Goal: Task Accomplishment & Management: Manage account settings

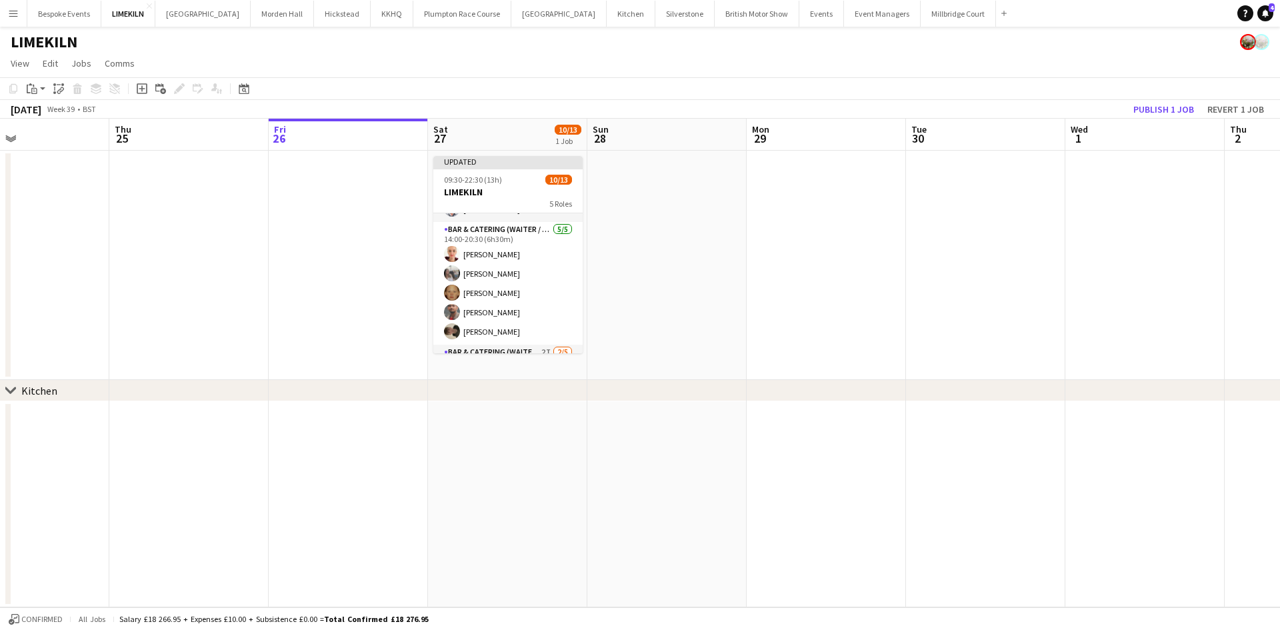
scroll to position [133, 0]
click at [80, 16] on button "Bespoke Events Close" at bounding box center [64, 14] width 74 height 26
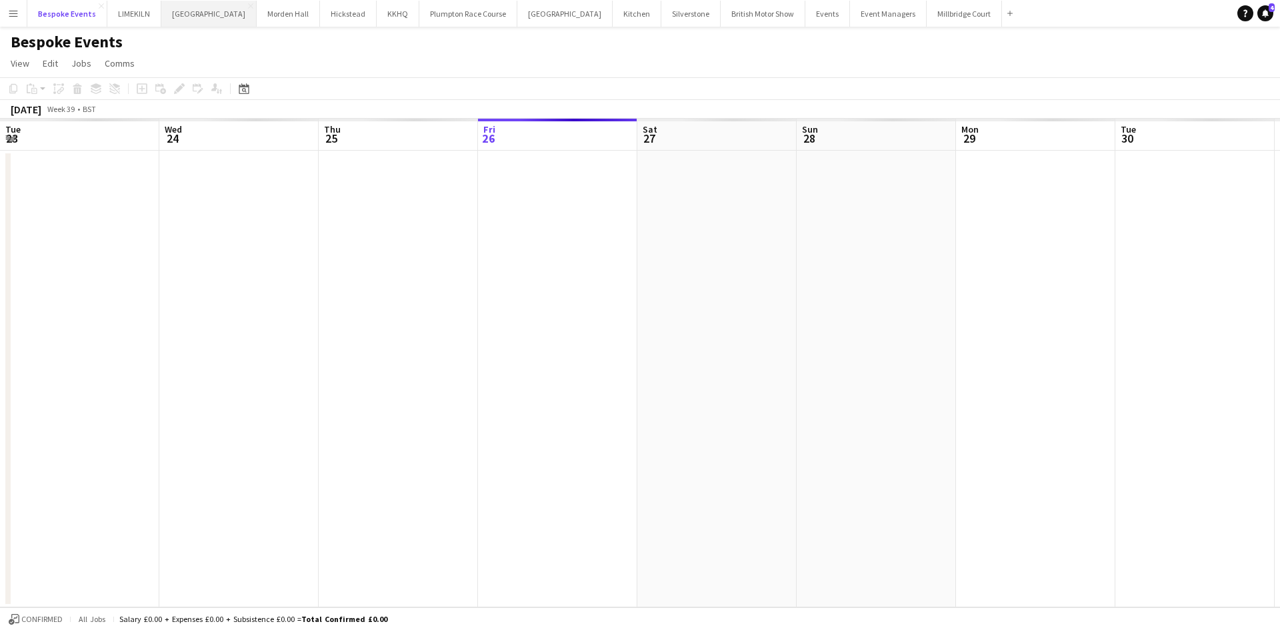
scroll to position [0, 319]
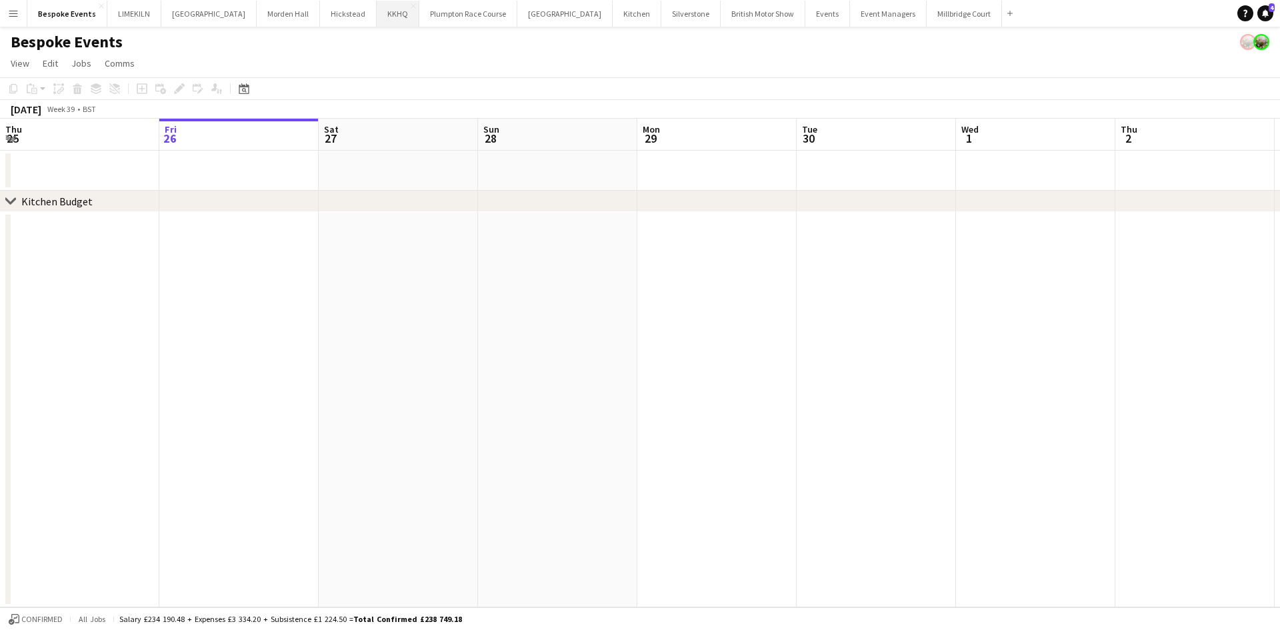
click at [377, 12] on button "KKHQ Close" at bounding box center [398, 14] width 43 height 26
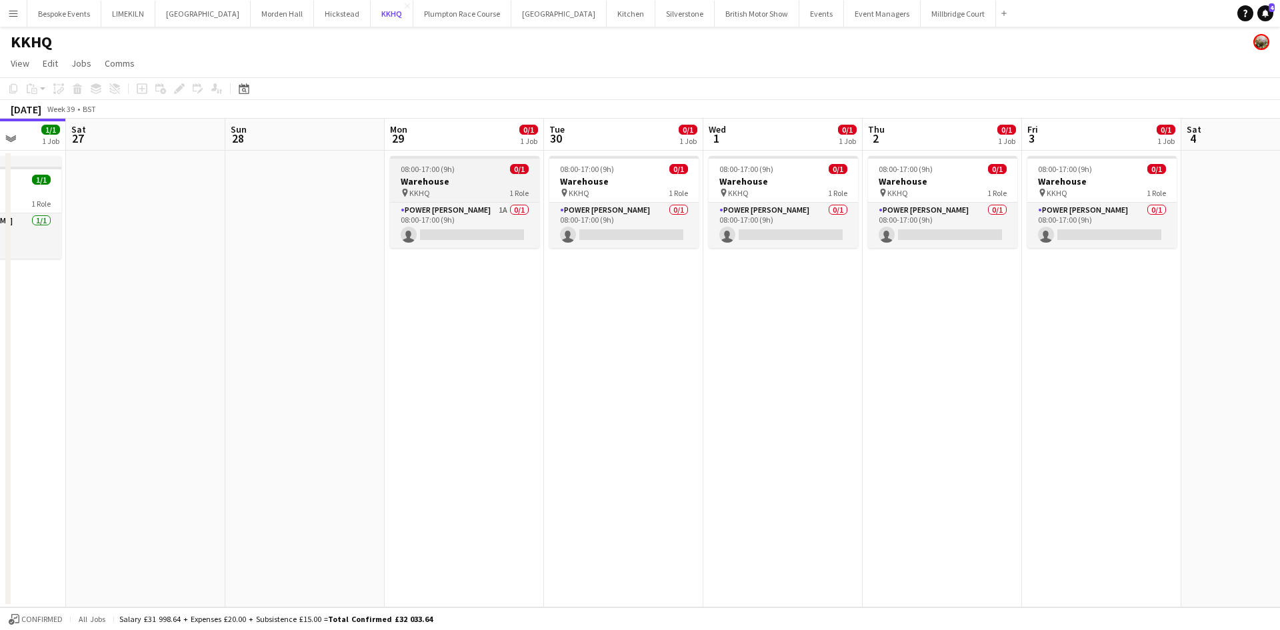
scroll to position [0, 413]
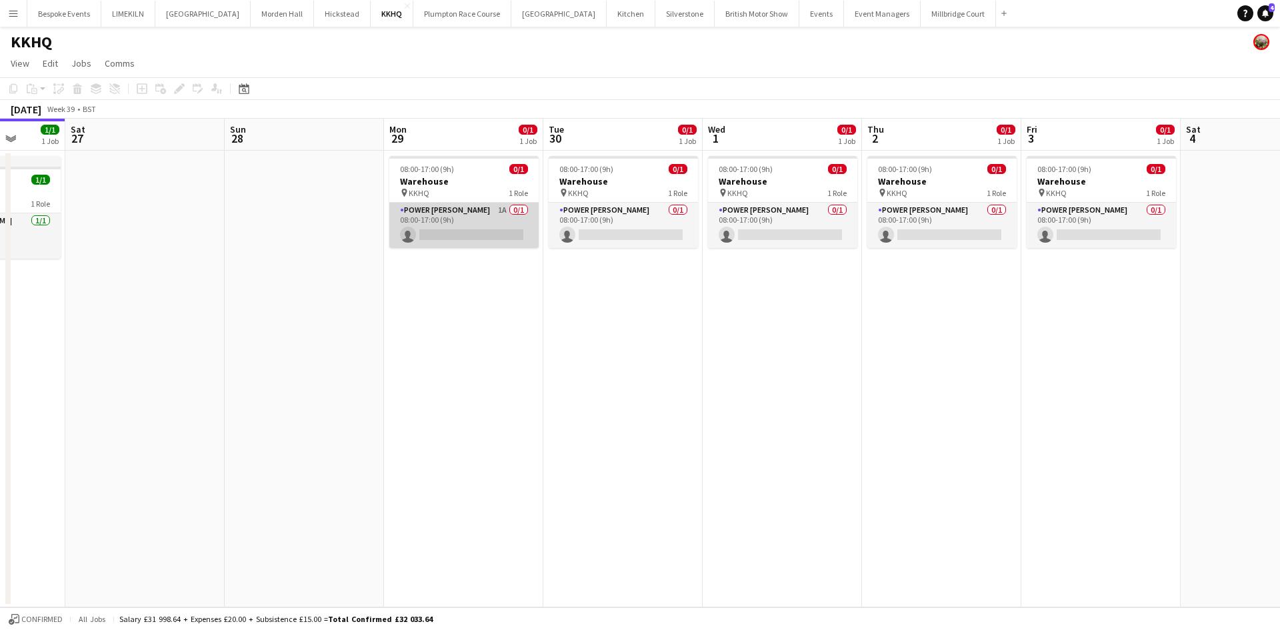
click at [477, 229] on app-card-role "Power [PERSON_NAME] 1A 0/1 08:00-17:00 (9h) single-neutral-actions" at bounding box center [463, 225] width 149 height 45
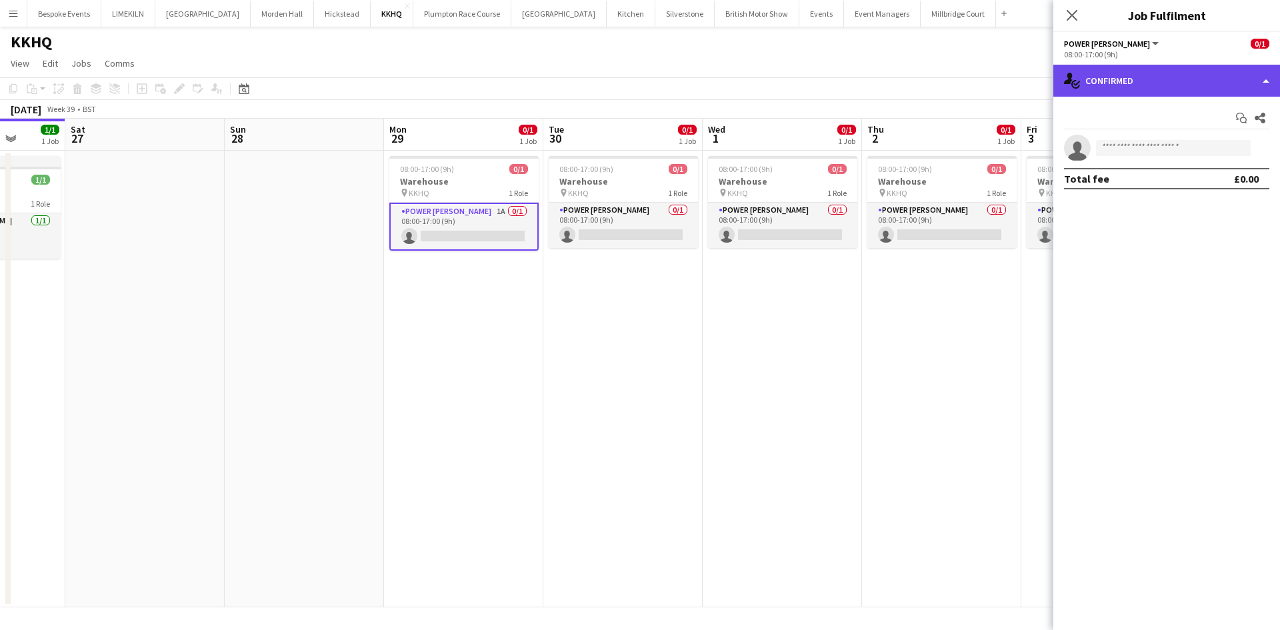
click at [1190, 73] on div "single-neutral-actions-check-2 Confirmed" at bounding box center [1166, 81] width 227 height 32
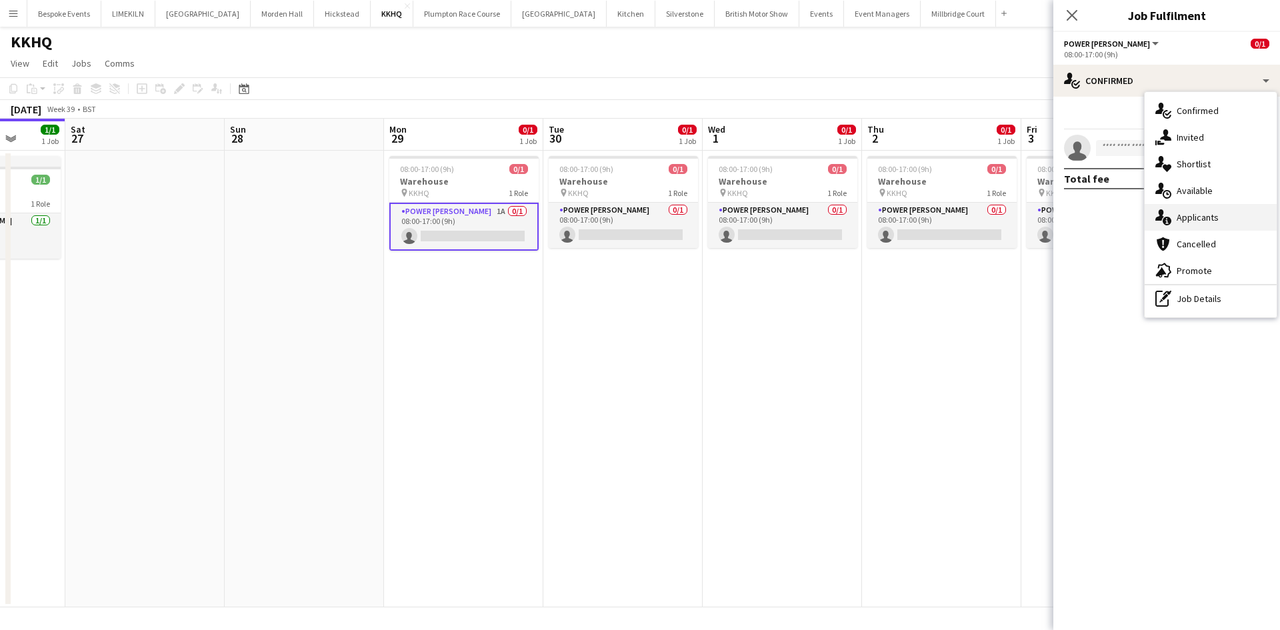
click at [1230, 218] on div "single-neutral-actions-information Applicants" at bounding box center [1210, 217] width 132 height 27
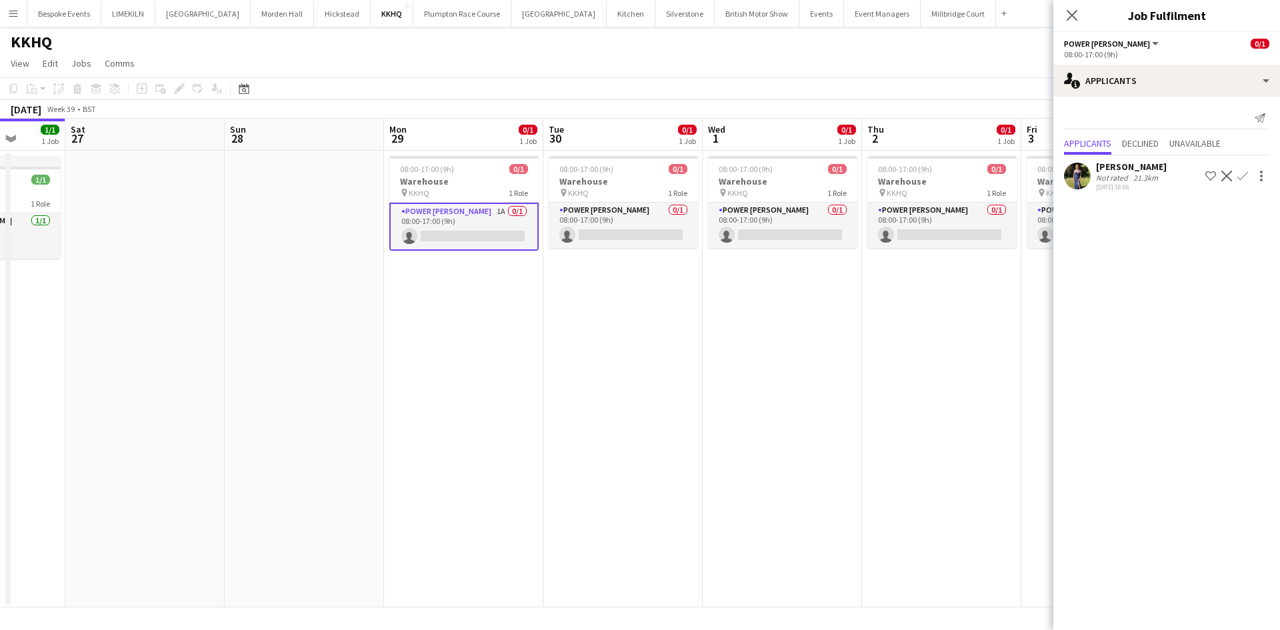
click at [824, 341] on app-date-cell "08:00-17:00 (9h) 0/1 Warehouse pin KKHQ 1 Role Power [PERSON_NAME] 0/1 08:00-17…" at bounding box center [781, 379] width 159 height 457
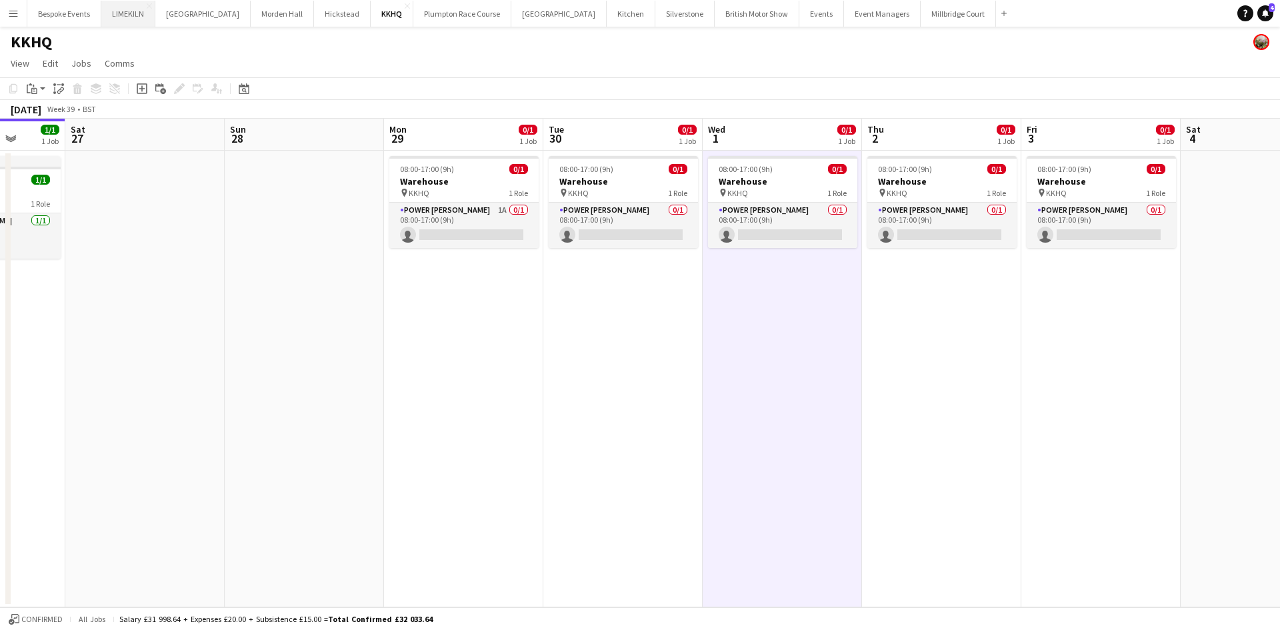
click at [125, 18] on button "LIMEKILN Close" at bounding box center [128, 14] width 54 height 26
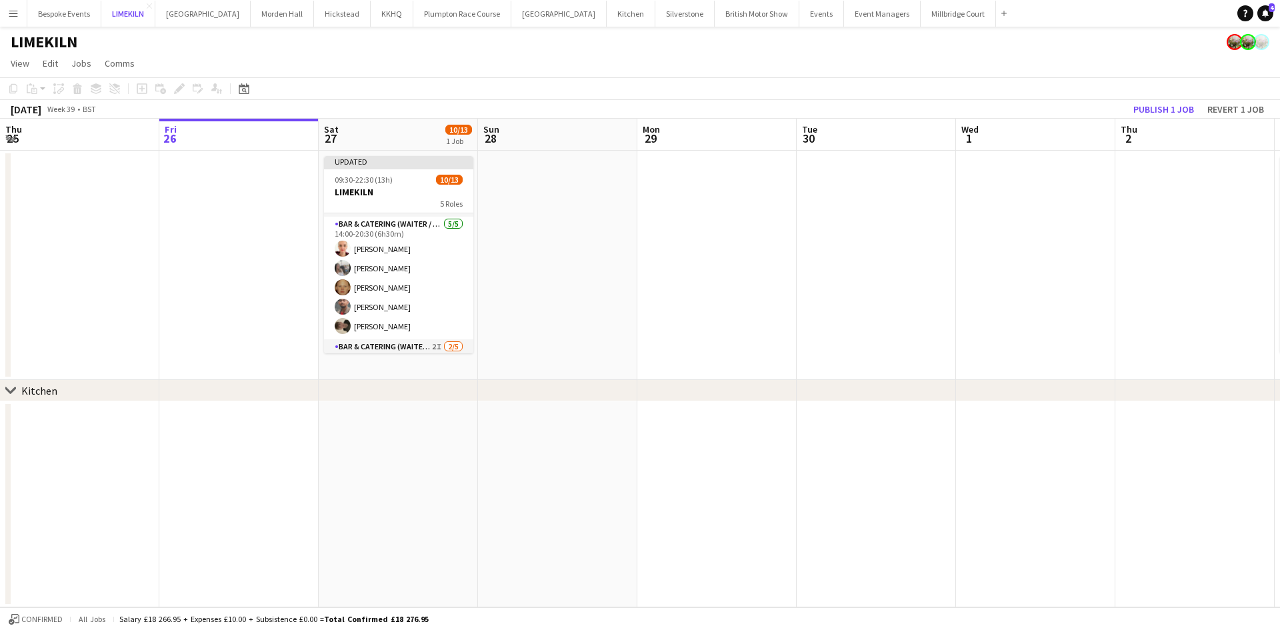
scroll to position [132, 0]
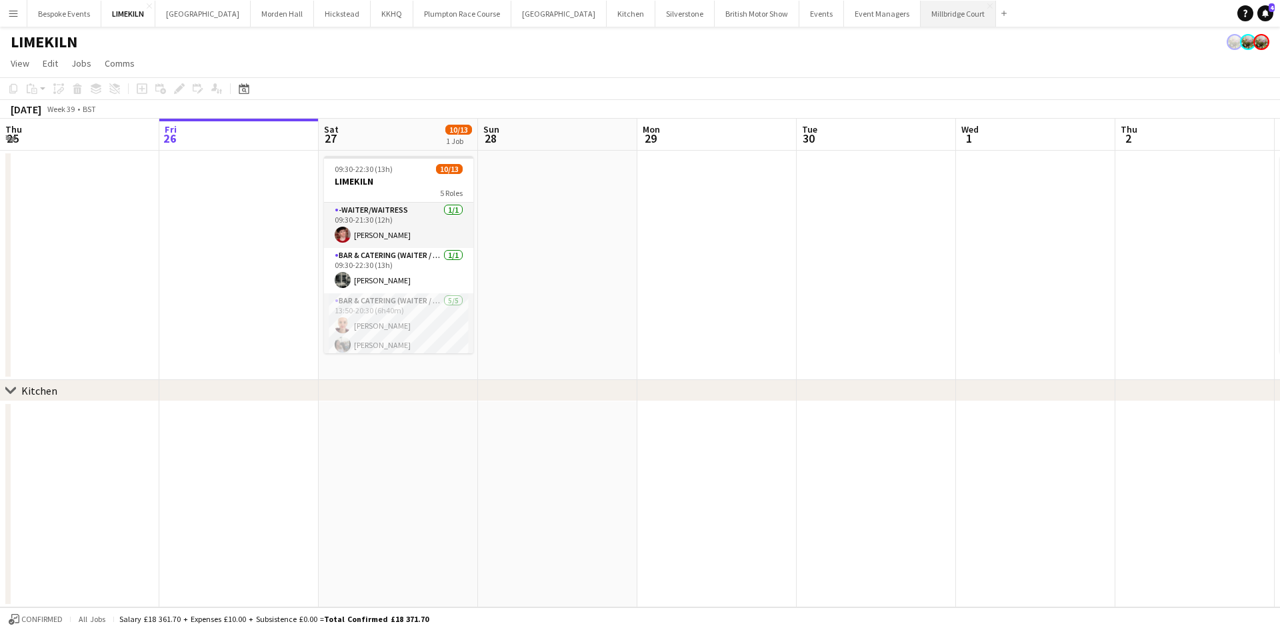
click at [920, 11] on button "[GEOGRAPHIC_DATA]" at bounding box center [957, 14] width 75 height 26
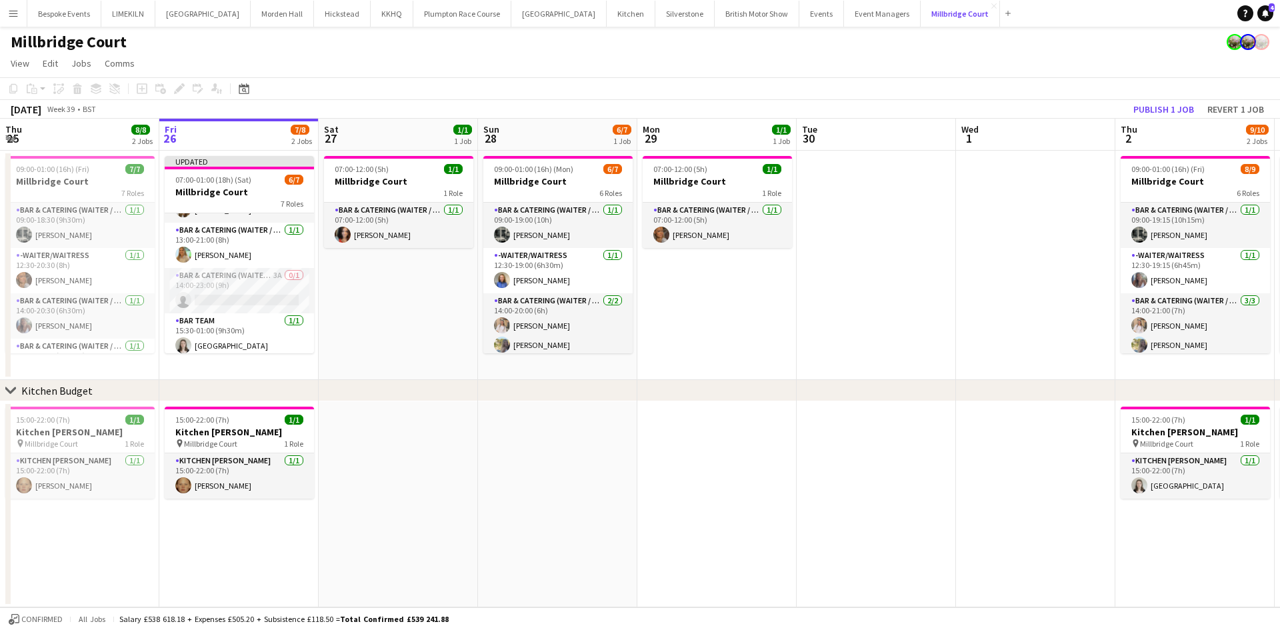
scroll to position [177, 0]
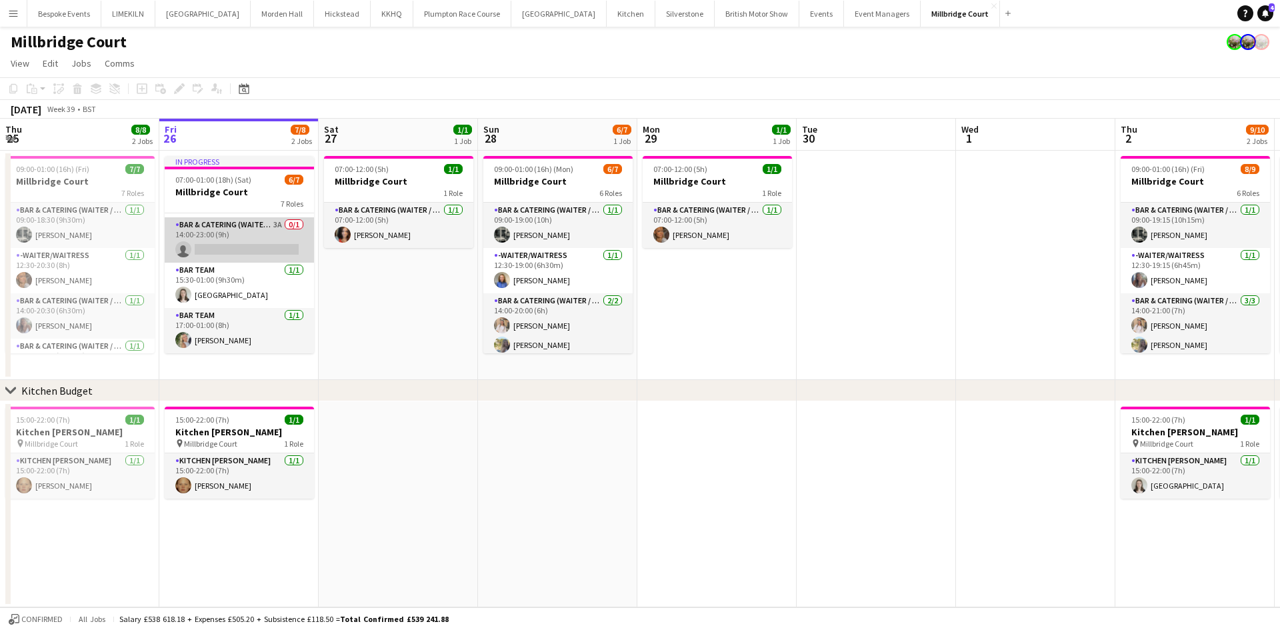
click at [235, 243] on app-card-role "Bar & Catering (Waiter / waitress) 3A 0/1 14:00-23:00 (9h) single-neutral-actio…" at bounding box center [239, 239] width 149 height 45
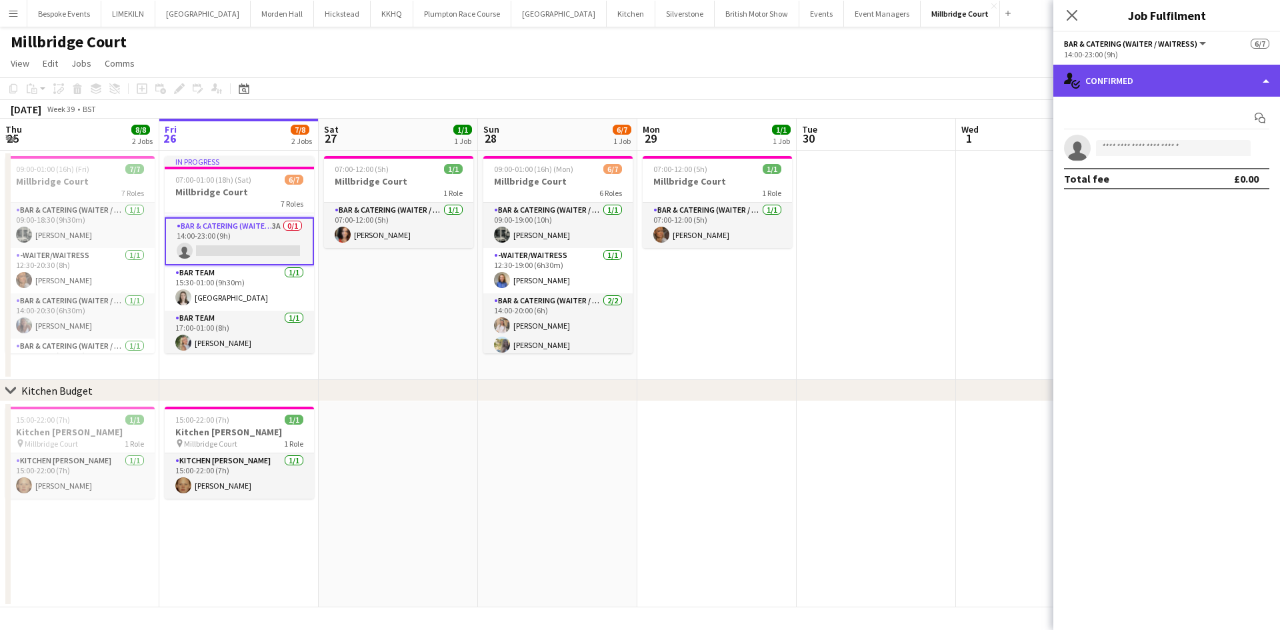
click at [1187, 77] on div "single-neutral-actions-check-2 Confirmed" at bounding box center [1166, 81] width 227 height 32
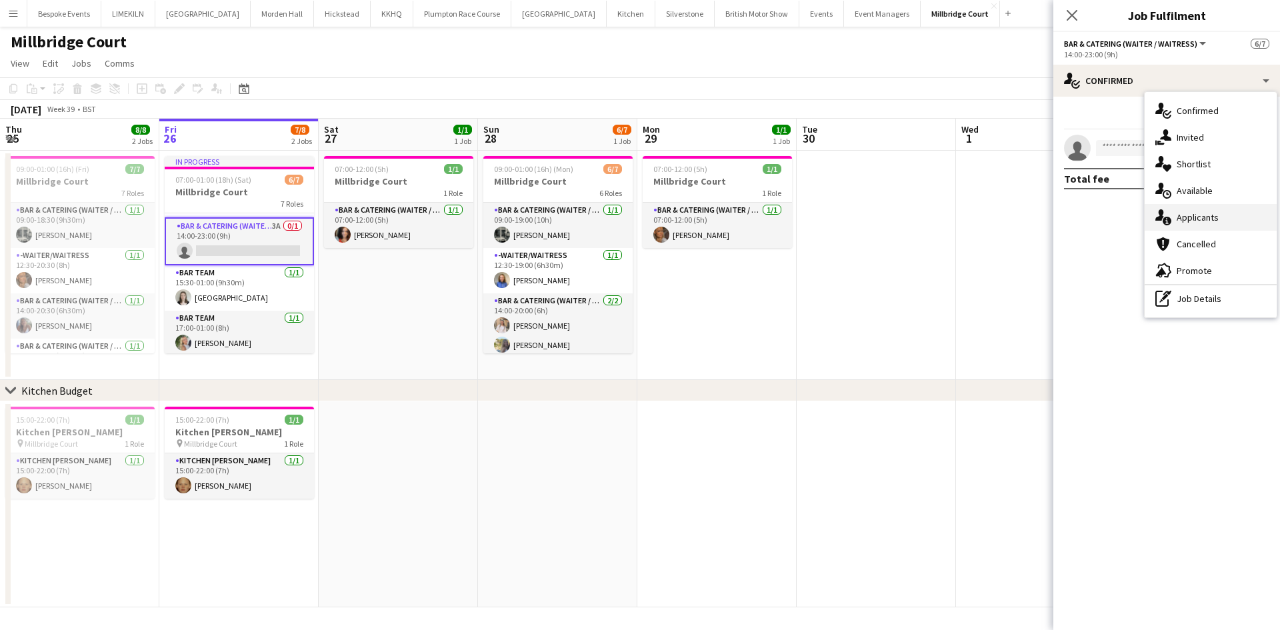
click at [1209, 217] on span "Applicants" at bounding box center [1197, 217] width 42 height 12
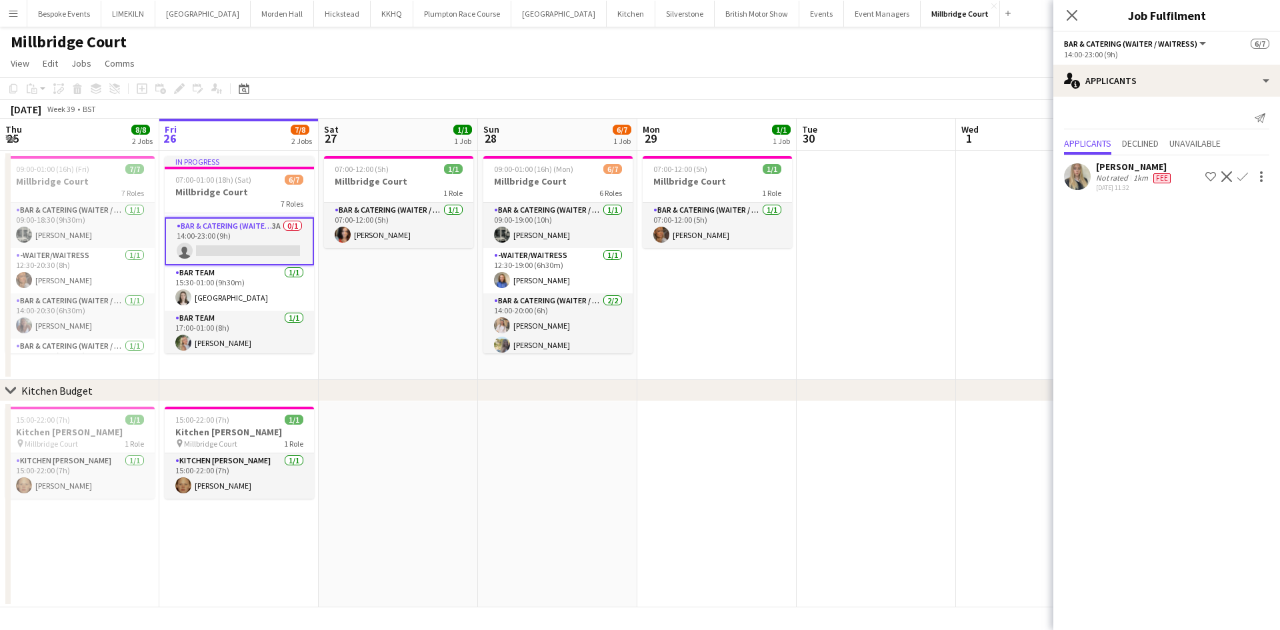
click at [1079, 177] on app-user-avatar at bounding box center [1077, 176] width 27 height 27
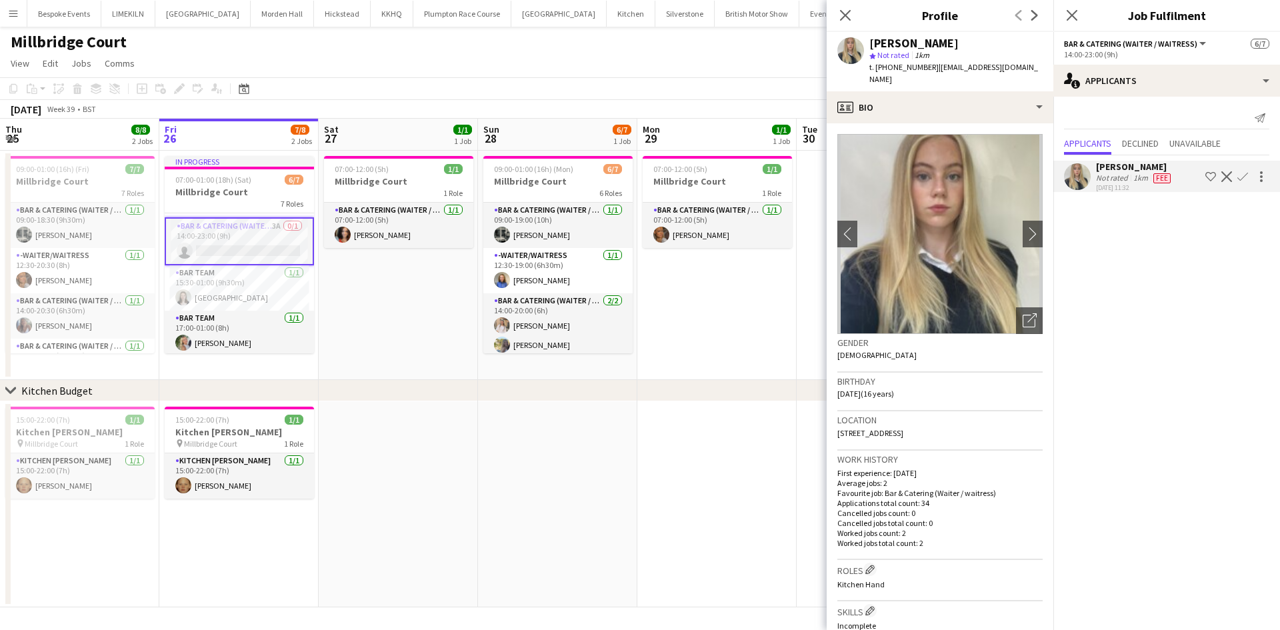
click at [404, 96] on app-toolbar "Copy Paste Paste Ctrl+V Paste with crew Ctrl+Shift+V Paste linked Job [GEOGRAPH…" at bounding box center [640, 88] width 1280 height 23
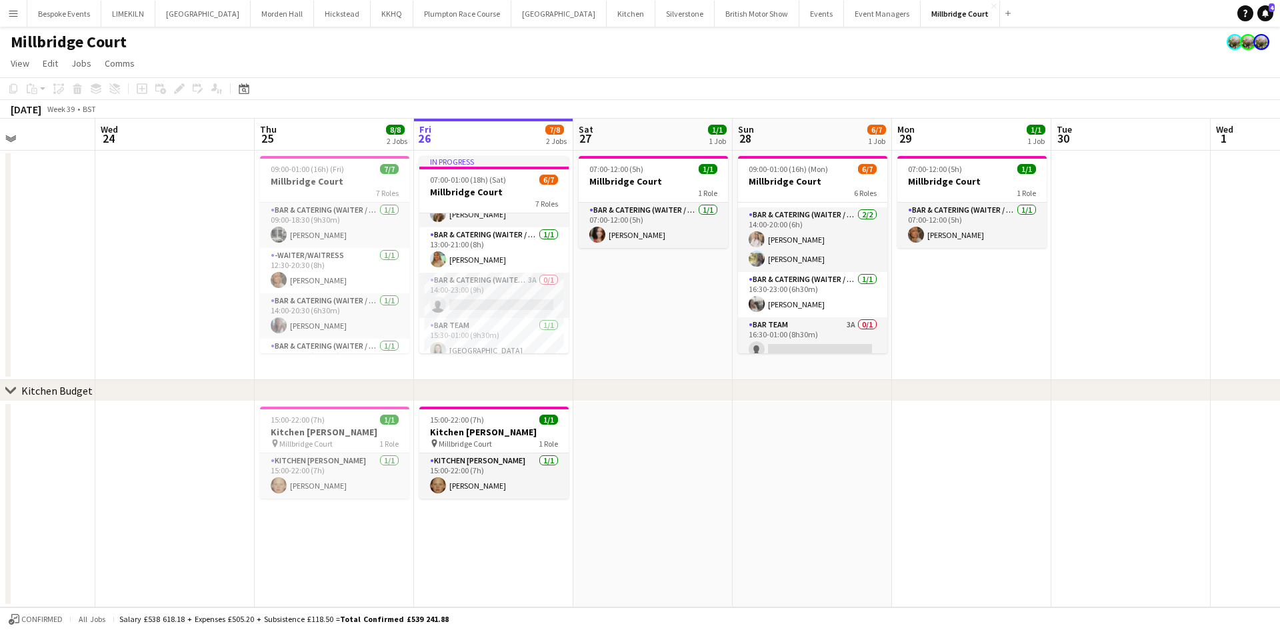
scroll to position [159, 0]
click at [483, 267] on app-card-role "Bar & Catering (Waiter / waitress) 3A 0/1 14:00-23:00 (9h) single-neutral-actio…" at bounding box center [493, 258] width 149 height 45
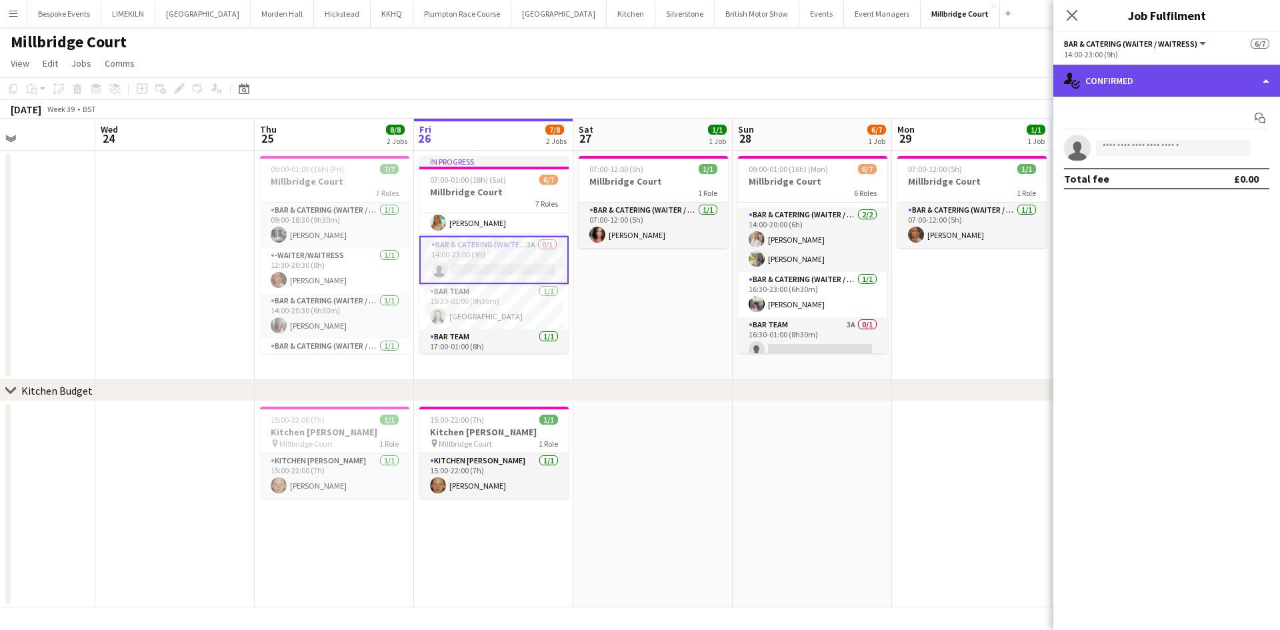
click at [1147, 90] on div "single-neutral-actions-check-2 Confirmed" at bounding box center [1166, 81] width 227 height 32
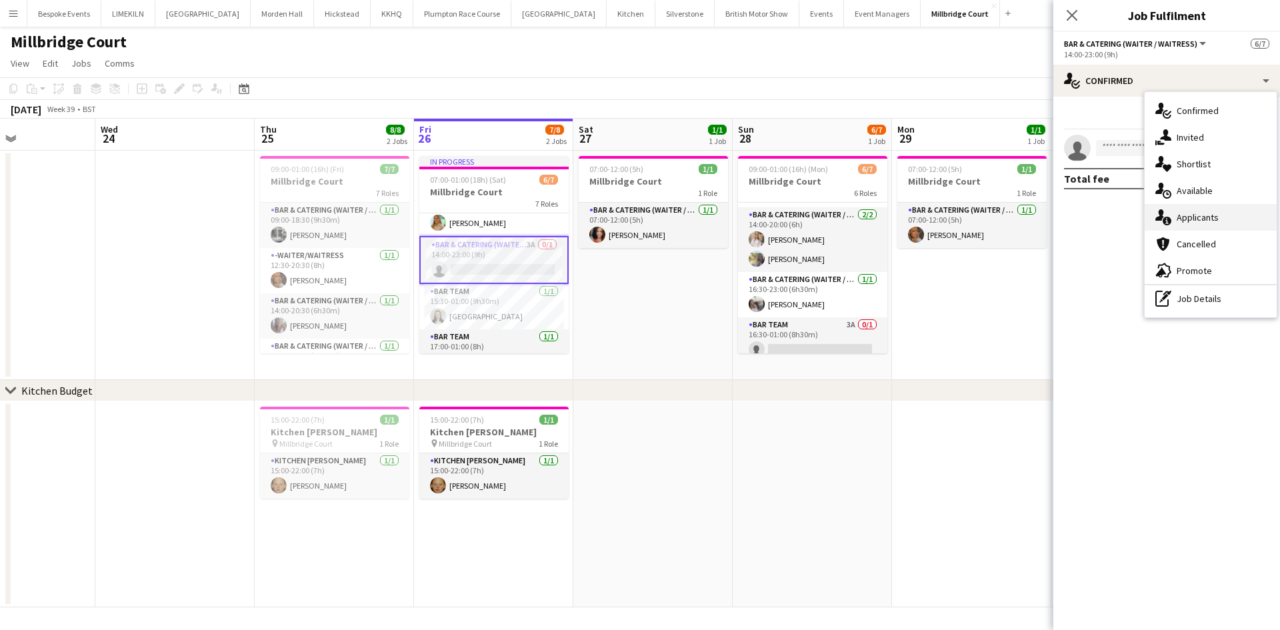
click at [1211, 220] on span "Applicants" at bounding box center [1197, 217] width 42 height 12
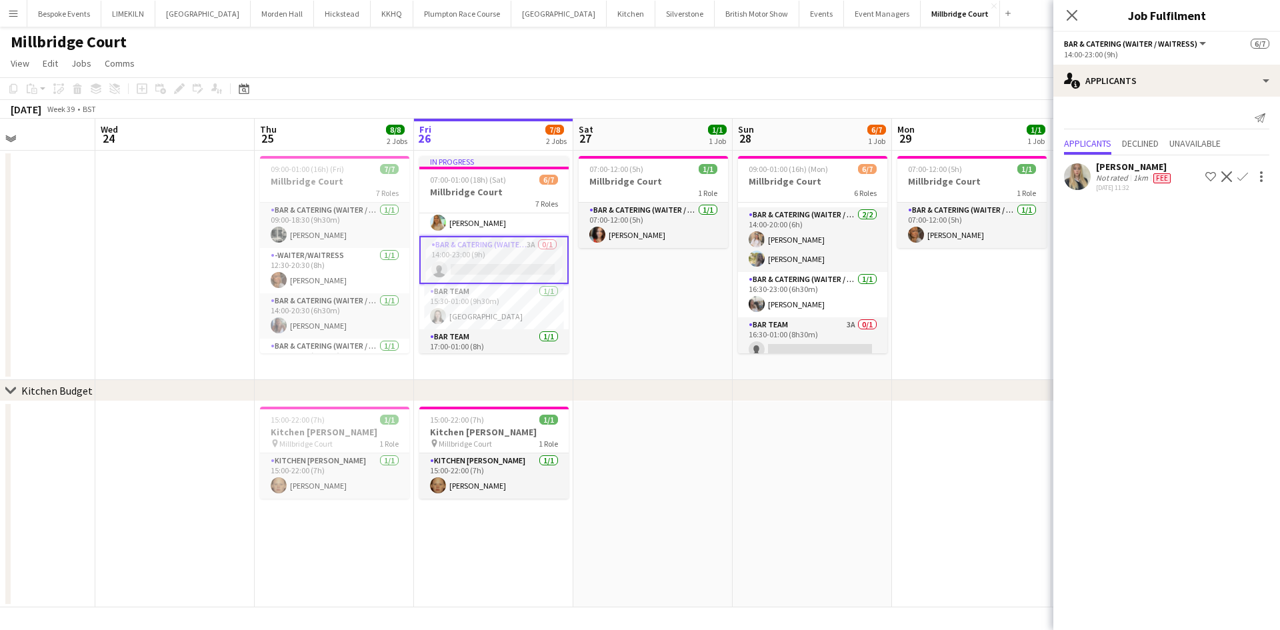
click at [668, 316] on app-date-cell "07:00-12:00 (5h) 1/1 Millbridge Court 1 Role Bar & Catering (Waiter / waitress)…" at bounding box center [652, 265] width 159 height 229
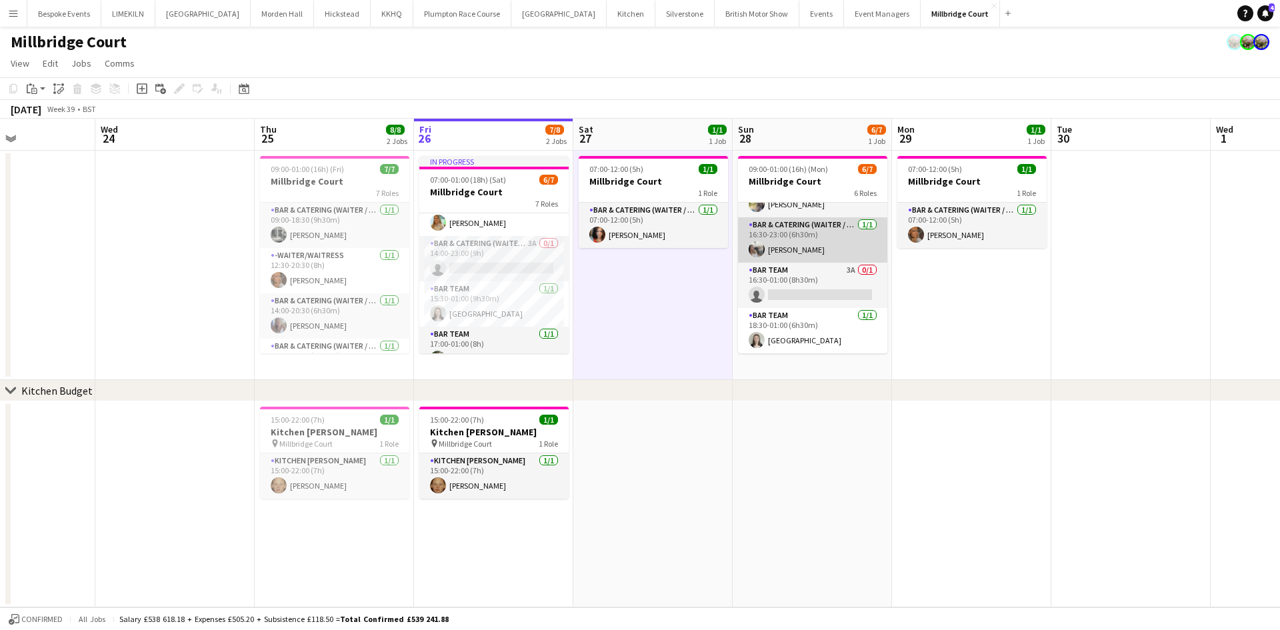
scroll to position [0, 0]
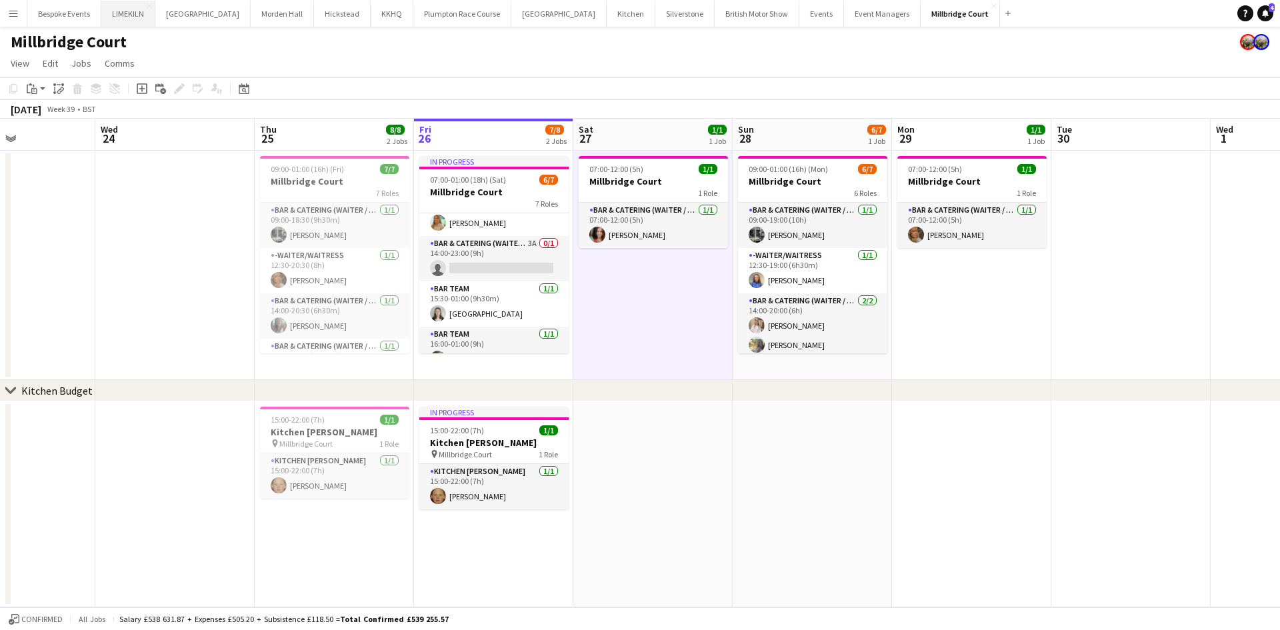
click at [134, 15] on button "LIMEKILN Close" at bounding box center [128, 14] width 54 height 26
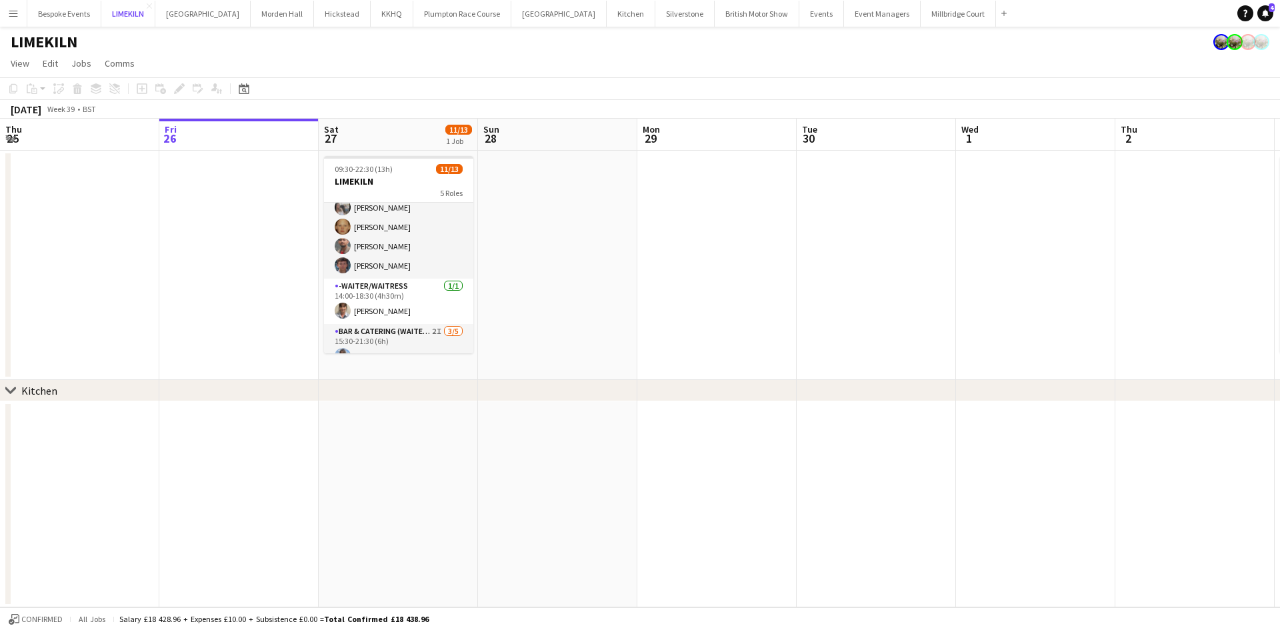
scroll to position [231, 0]
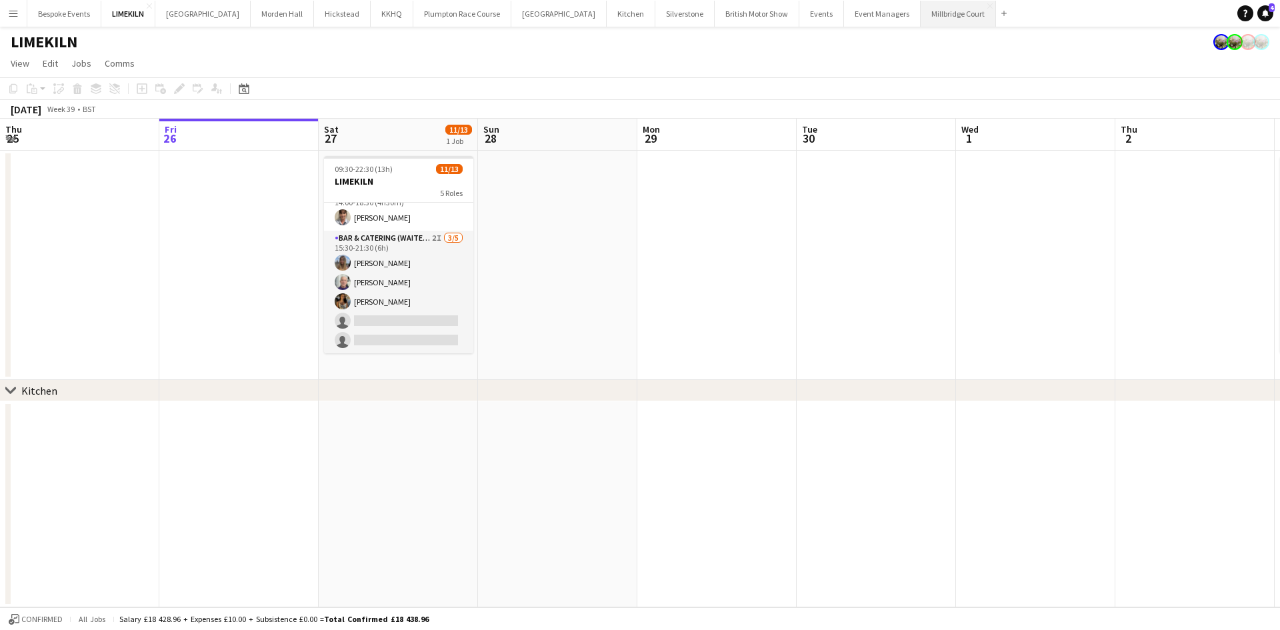
click at [920, 9] on button "[GEOGRAPHIC_DATA]" at bounding box center [957, 14] width 75 height 26
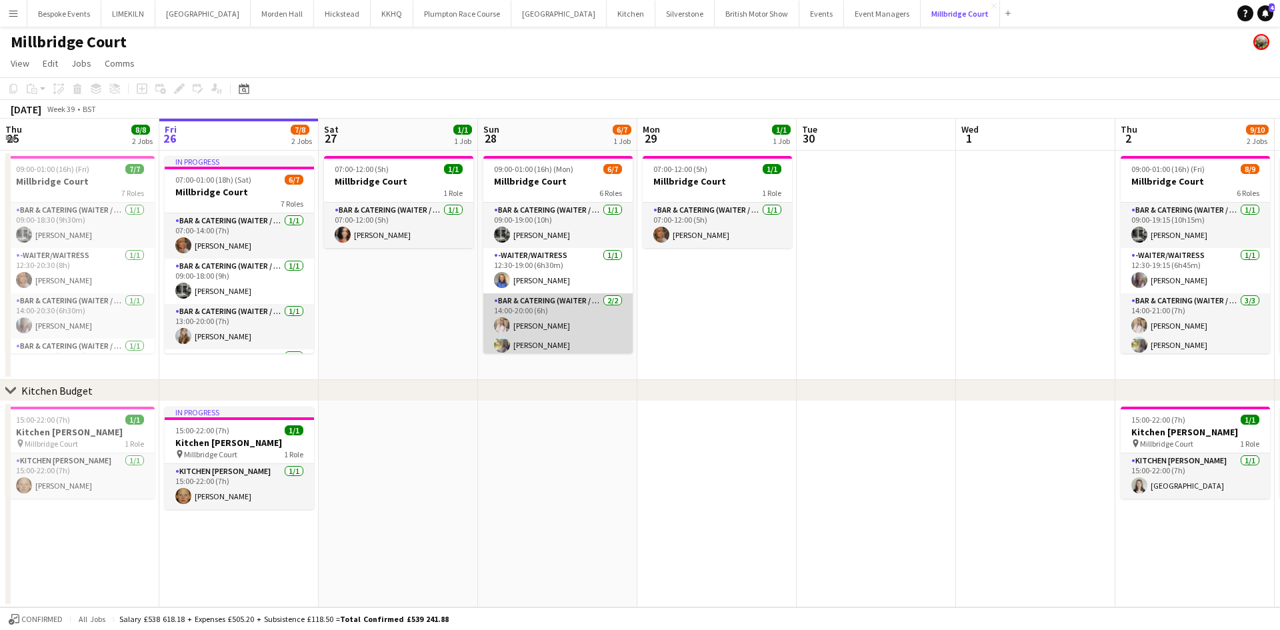
scroll to position [141, 0]
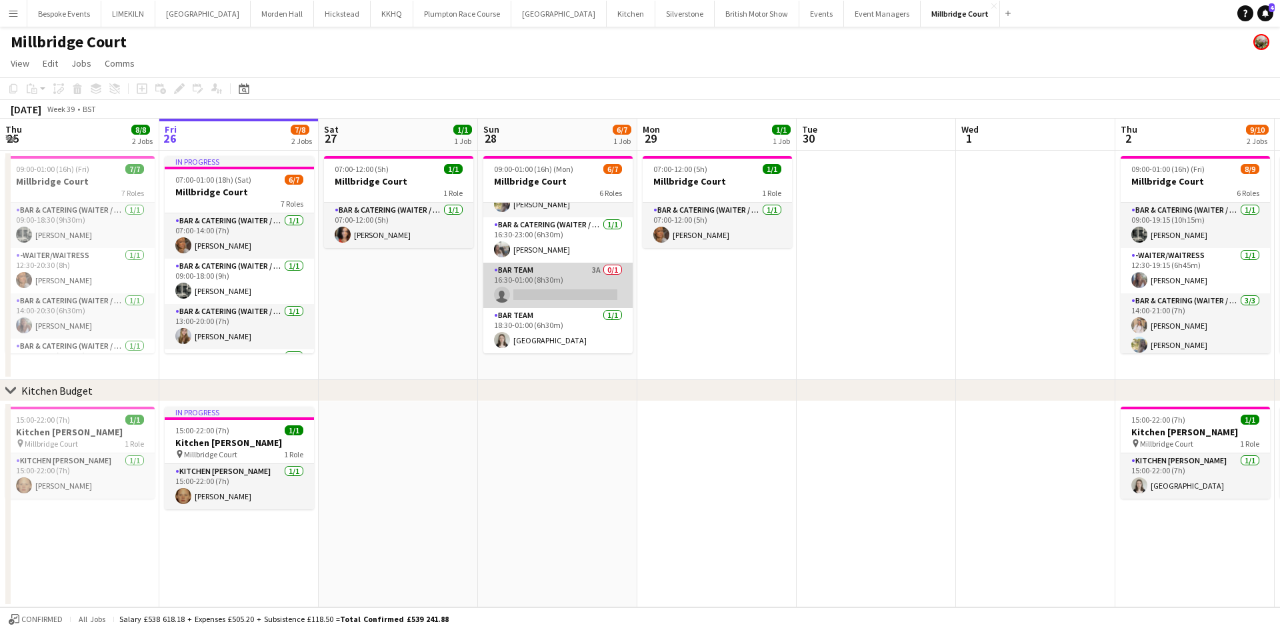
click at [551, 288] on app-card-role "Bar Team 3A 0/1 16:30-01:00 (8h30m) single-neutral-actions" at bounding box center [557, 285] width 149 height 45
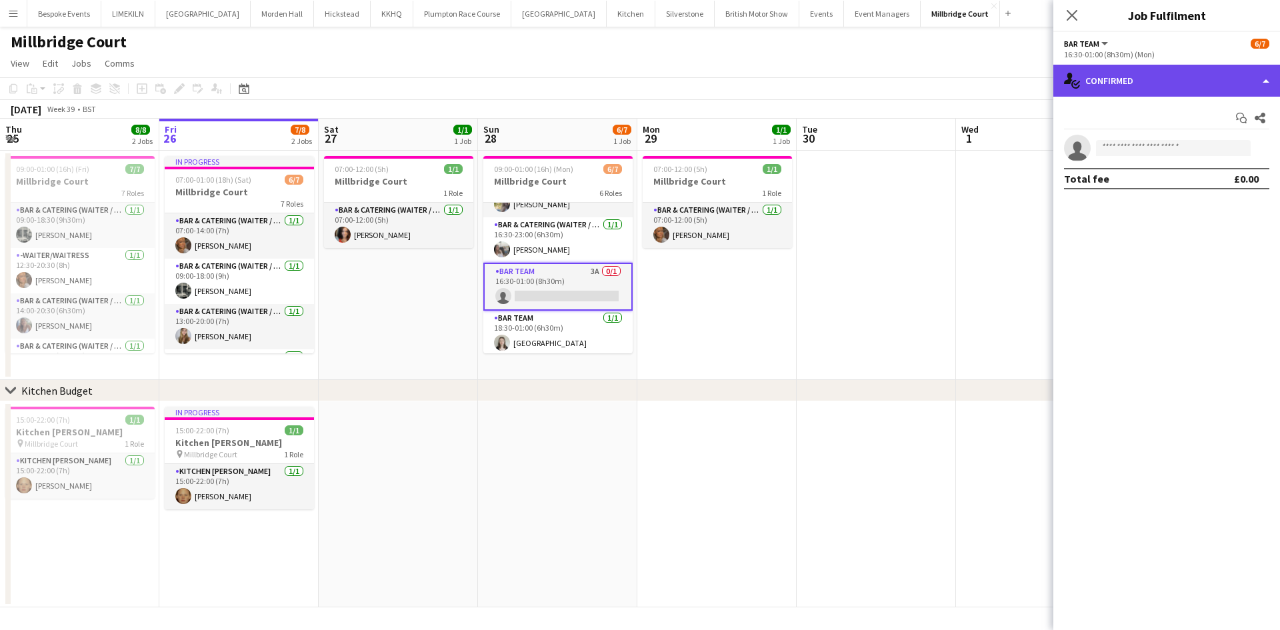
click at [1148, 83] on div "single-neutral-actions-check-2 Confirmed" at bounding box center [1166, 81] width 227 height 32
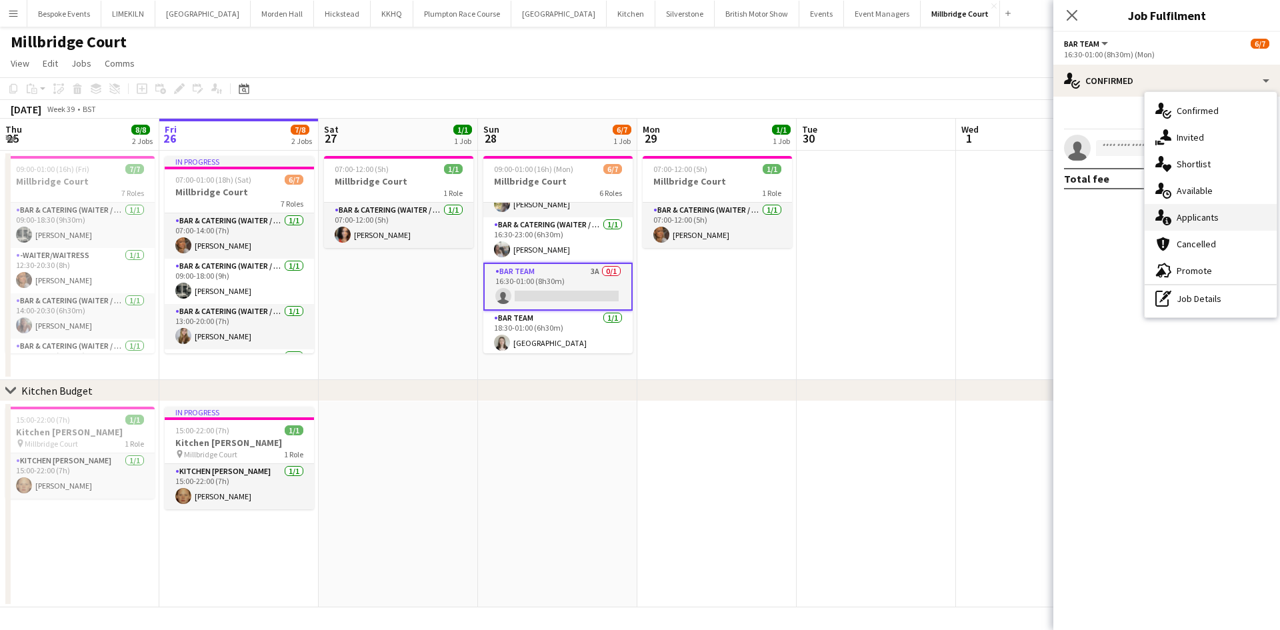
click at [1237, 228] on div "single-neutral-actions-information Applicants" at bounding box center [1210, 217] width 132 height 27
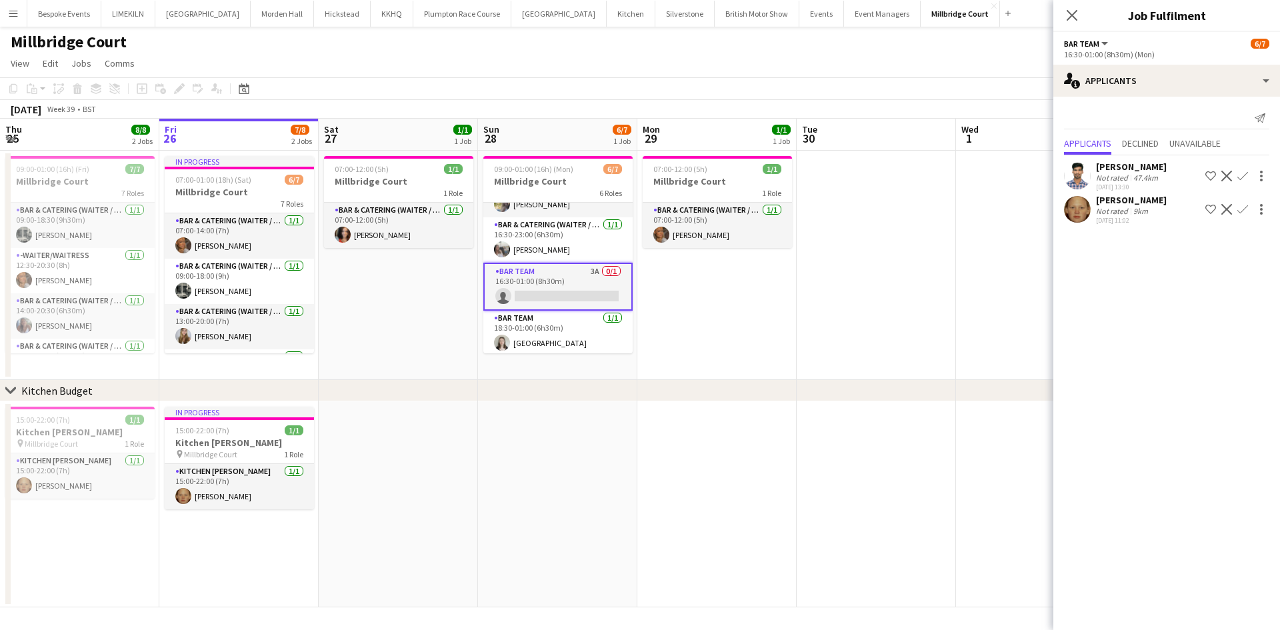
click at [1106, 215] on div "Not rated" at bounding box center [1113, 211] width 35 height 10
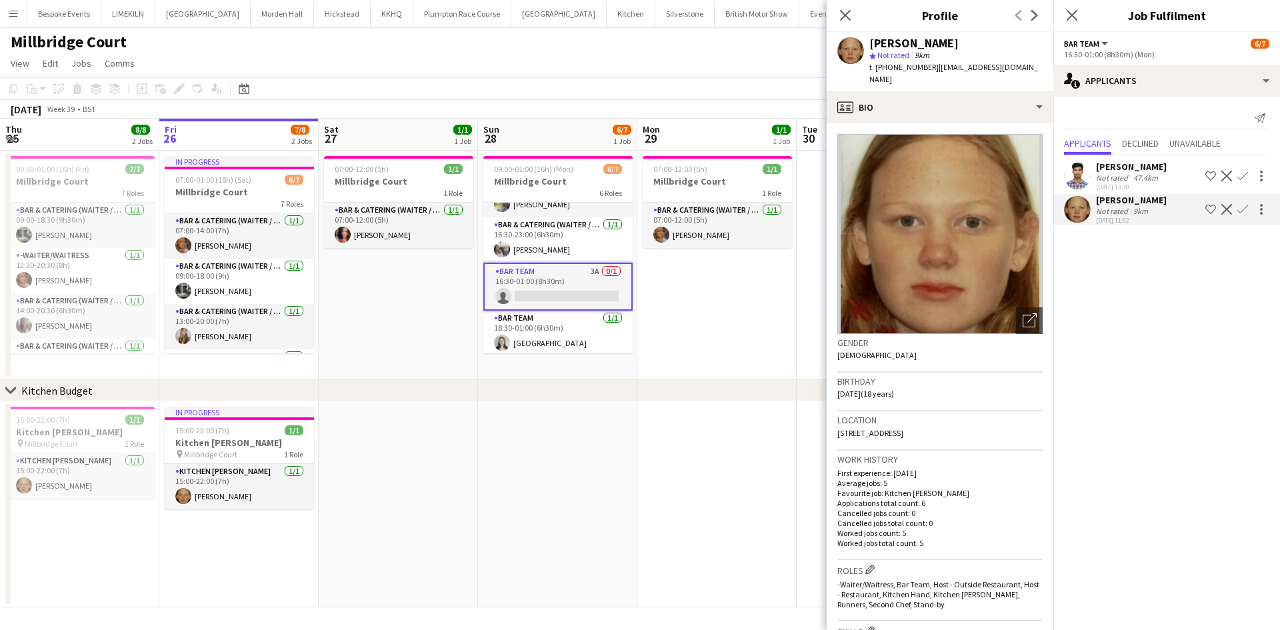
click at [1244, 216] on button "Confirm" at bounding box center [1242, 209] width 16 height 16
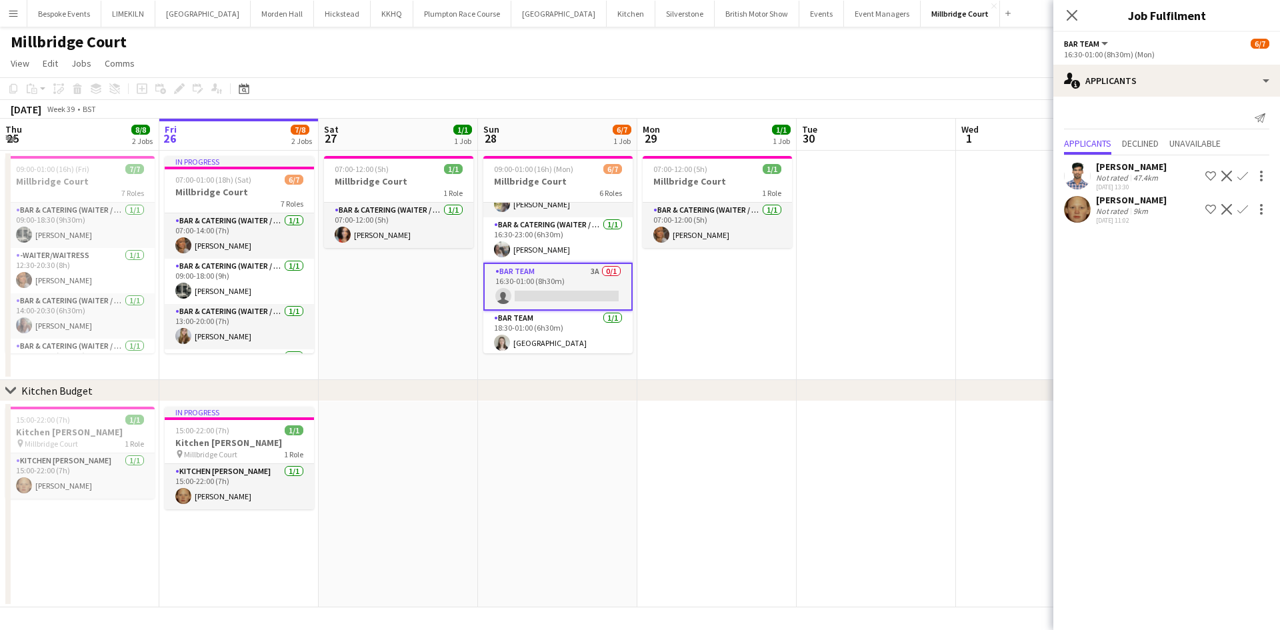
click at [1244, 212] on app-icon "Confirm" at bounding box center [1242, 209] width 11 height 11
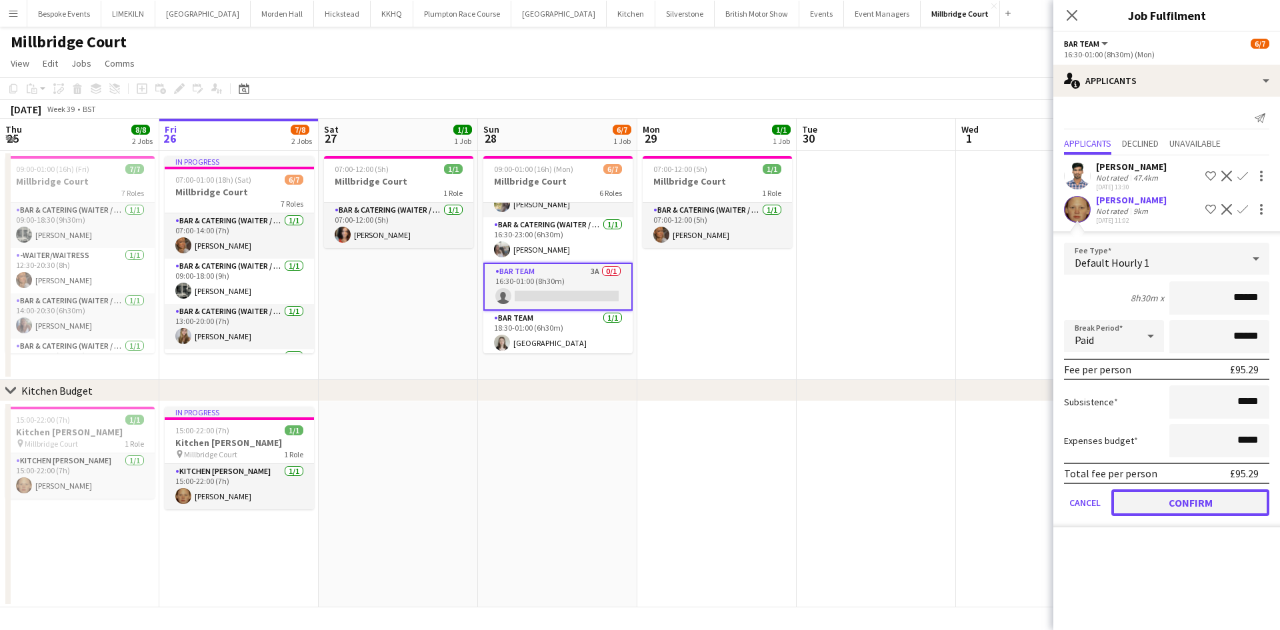
click at [1188, 505] on button "Confirm" at bounding box center [1190, 502] width 158 height 27
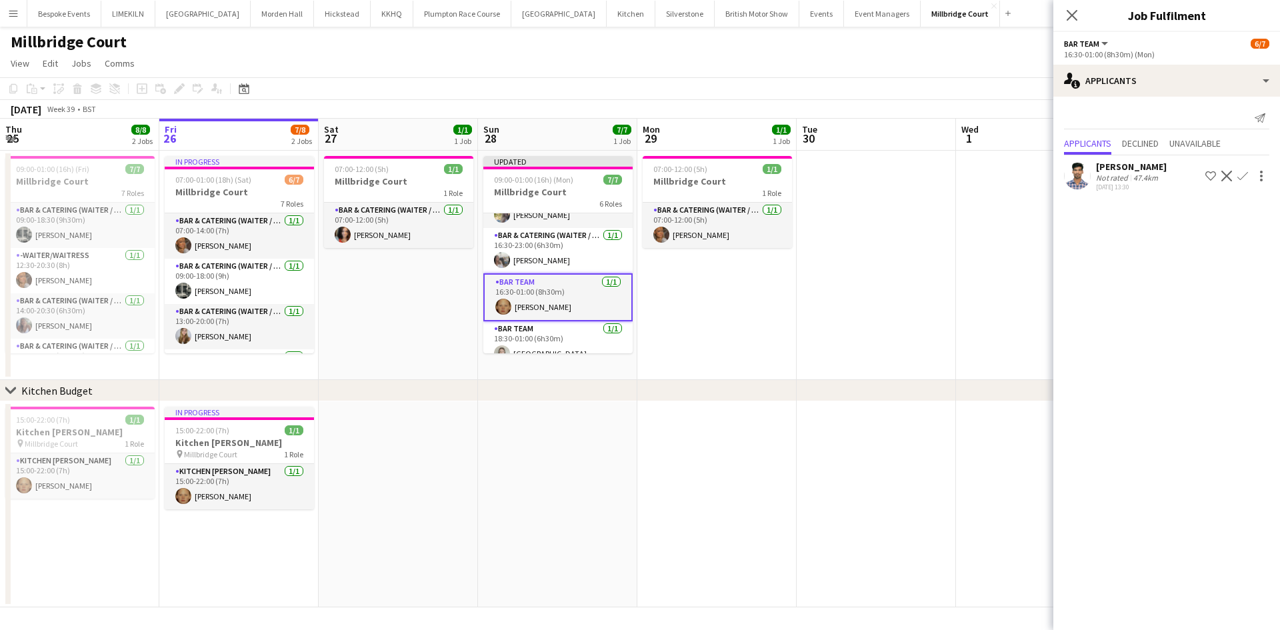
click at [944, 269] on app-date-cell at bounding box center [875, 265] width 159 height 229
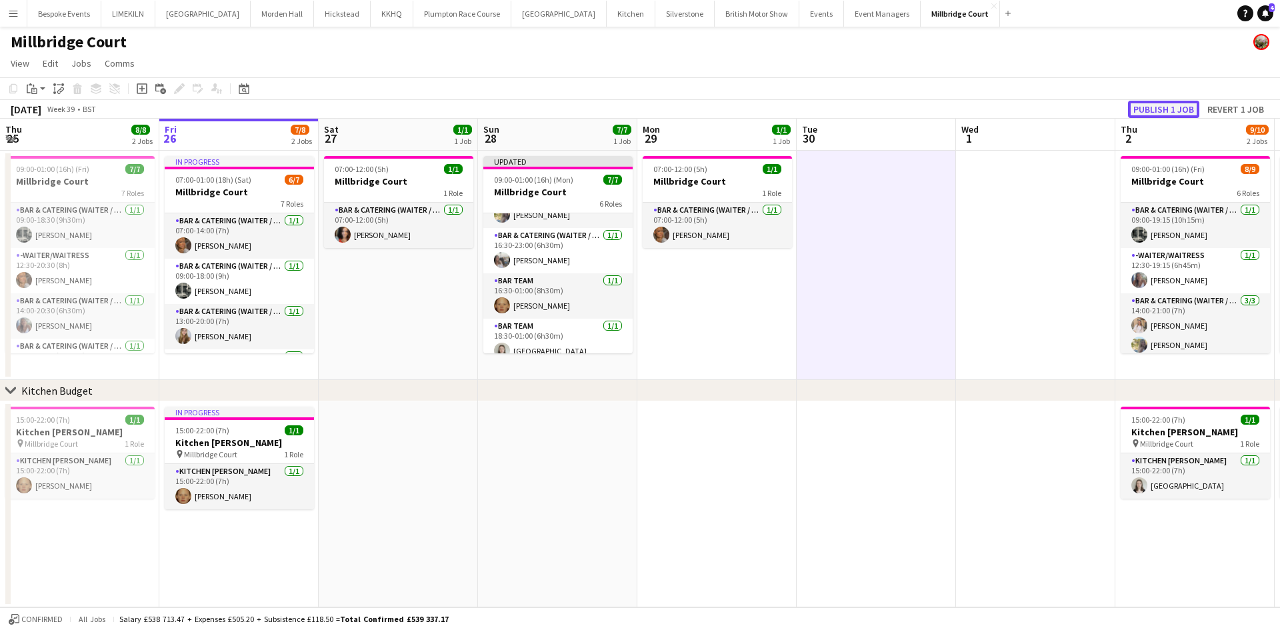
click at [1158, 104] on button "Publish 1 job" at bounding box center [1163, 109] width 71 height 17
